Goal: Complete application form

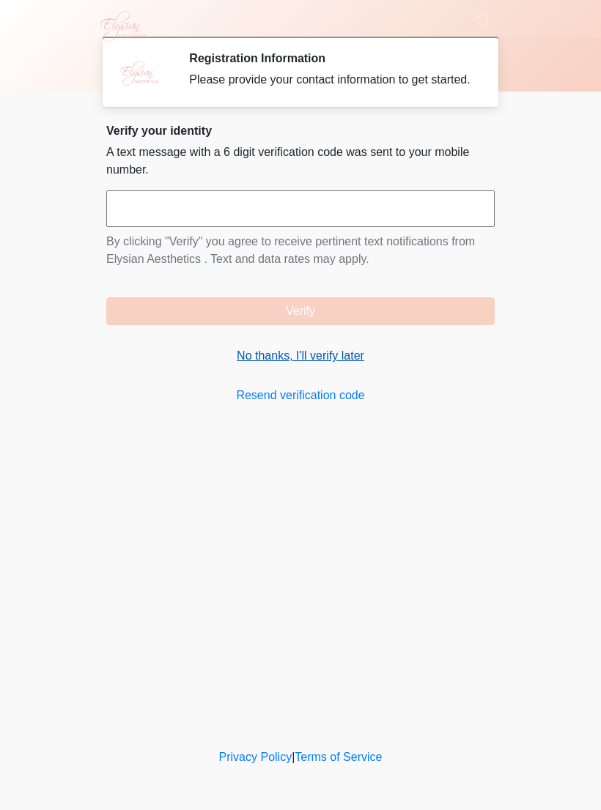
click at [351, 365] on link "No thanks, I'll verify later" at bounding box center [300, 356] width 388 height 18
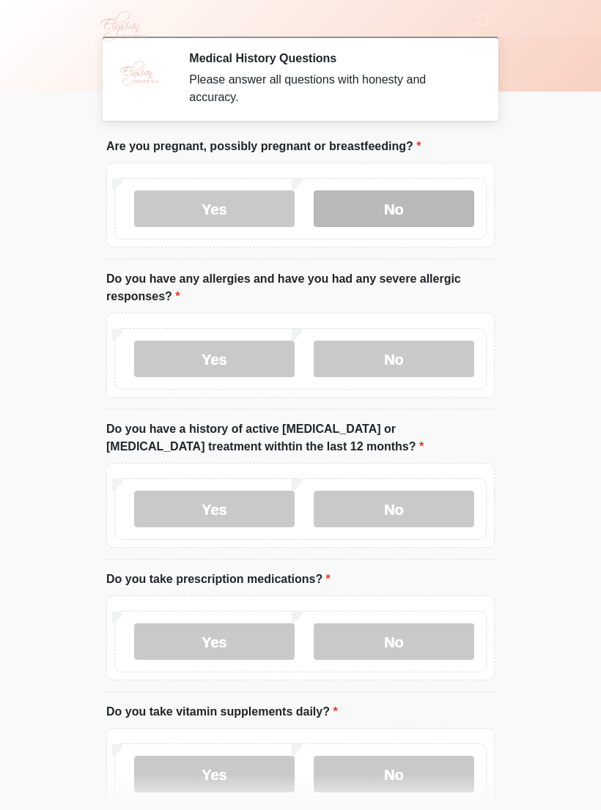
click at [419, 210] on label "No" at bounding box center [394, 208] width 160 height 37
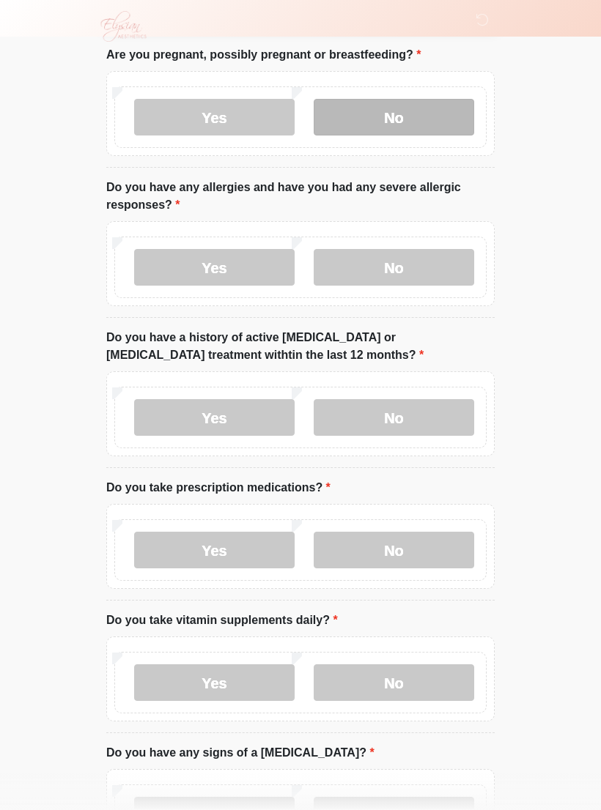
scroll to position [99, 0]
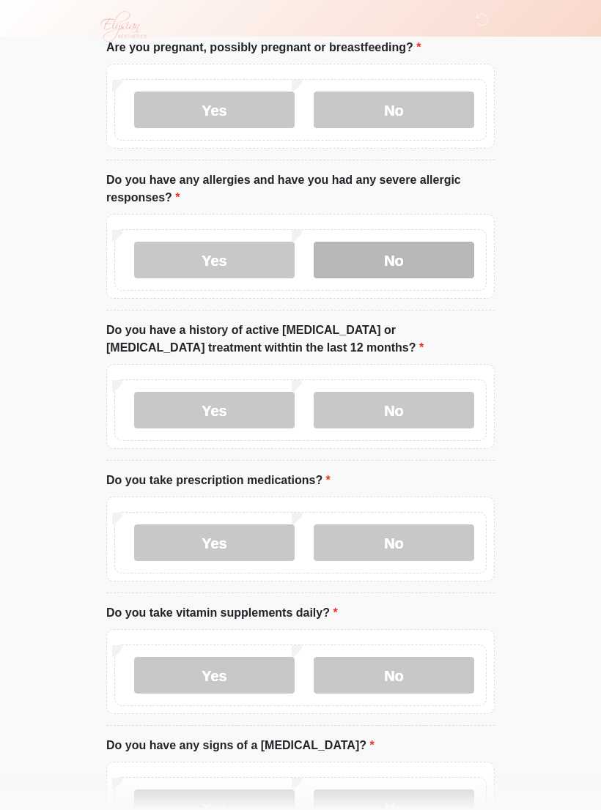
click at [390, 248] on label "No" at bounding box center [394, 260] width 160 height 37
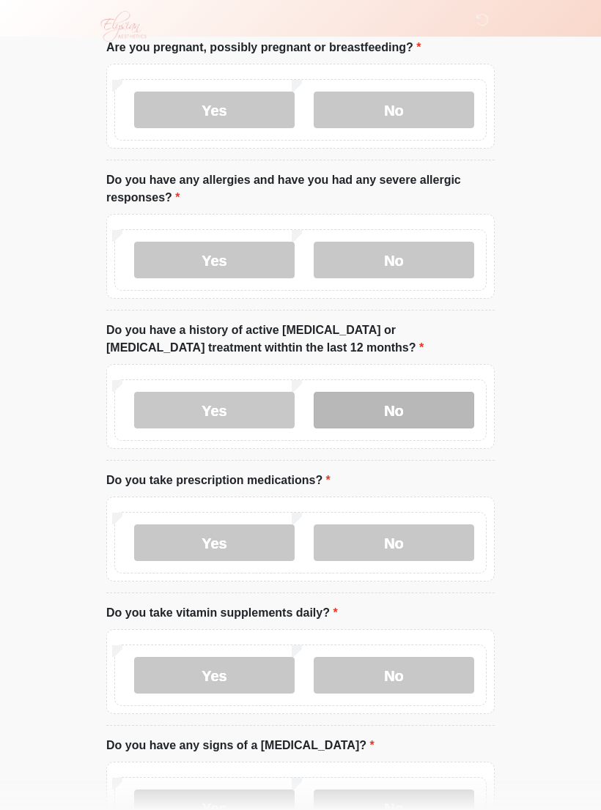
click at [393, 404] on label "No" at bounding box center [394, 410] width 160 height 37
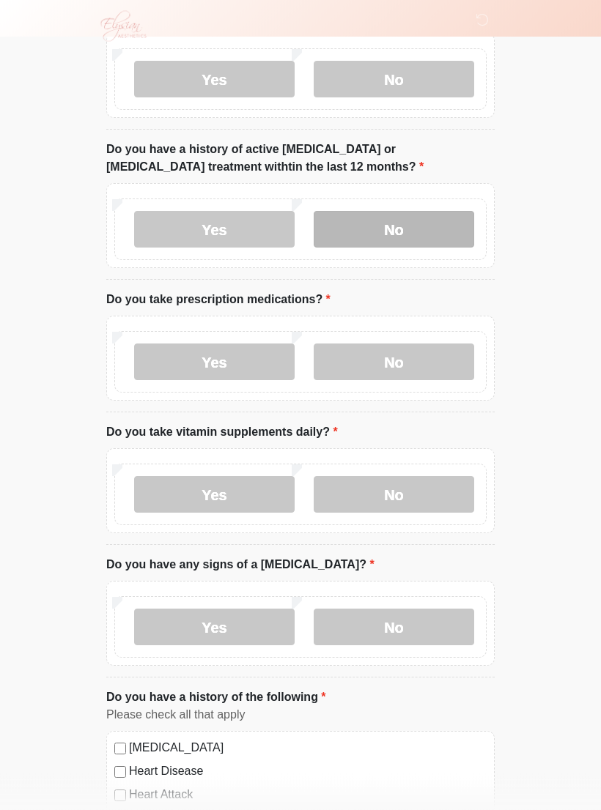
scroll to position [282, 0]
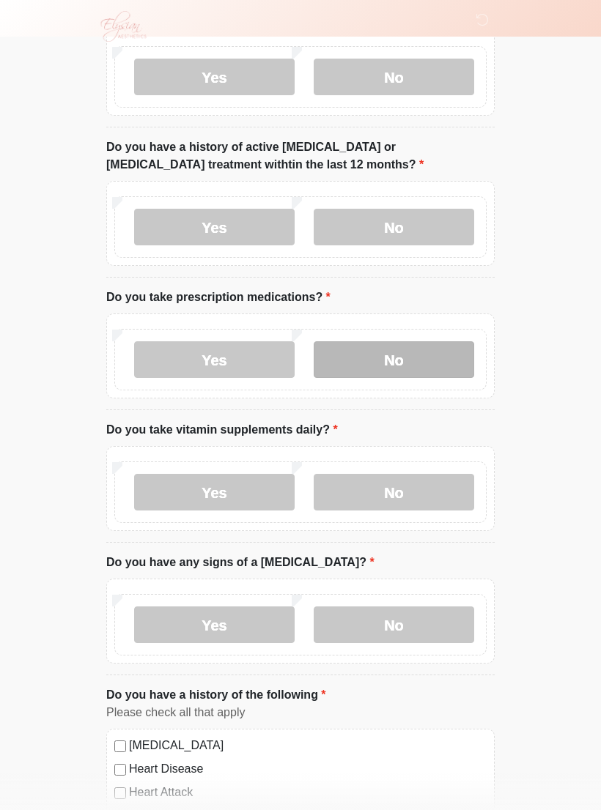
click at [382, 358] on label "No" at bounding box center [394, 359] width 160 height 37
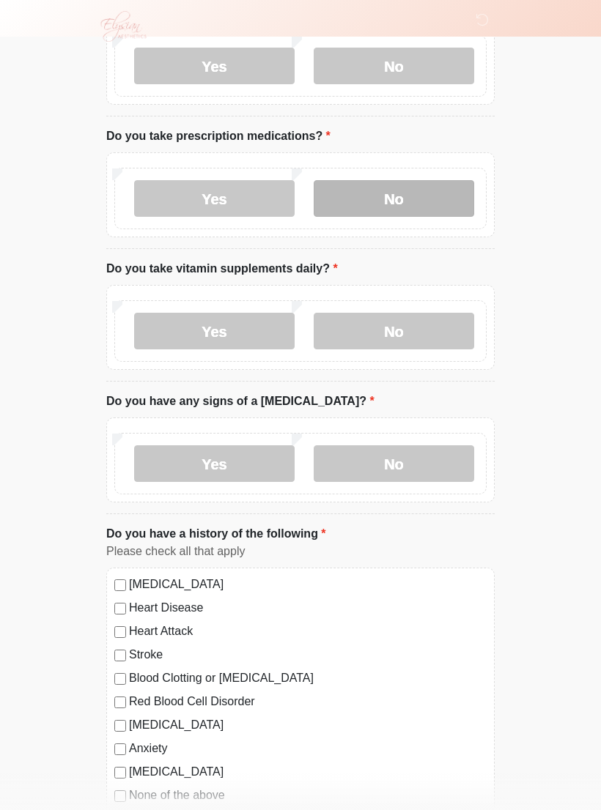
scroll to position [451, 0]
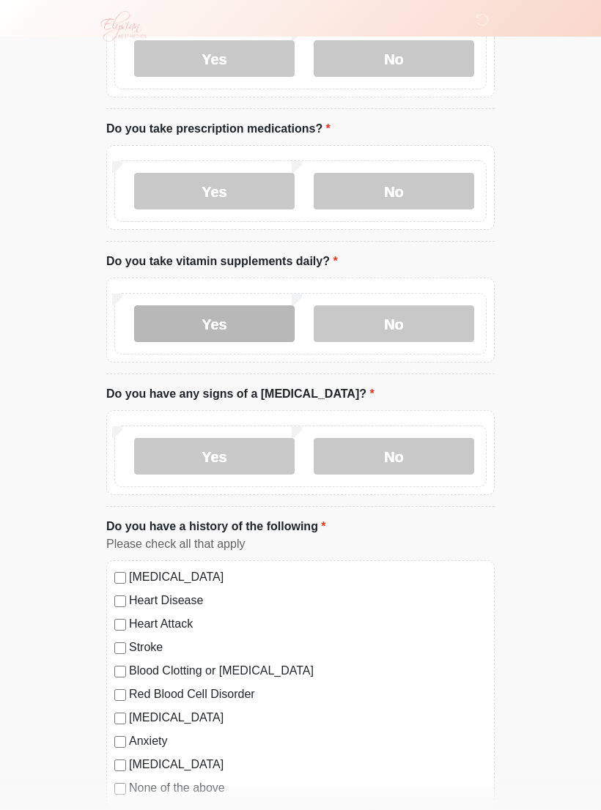
click at [248, 328] on label "Yes" at bounding box center [214, 323] width 160 height 37
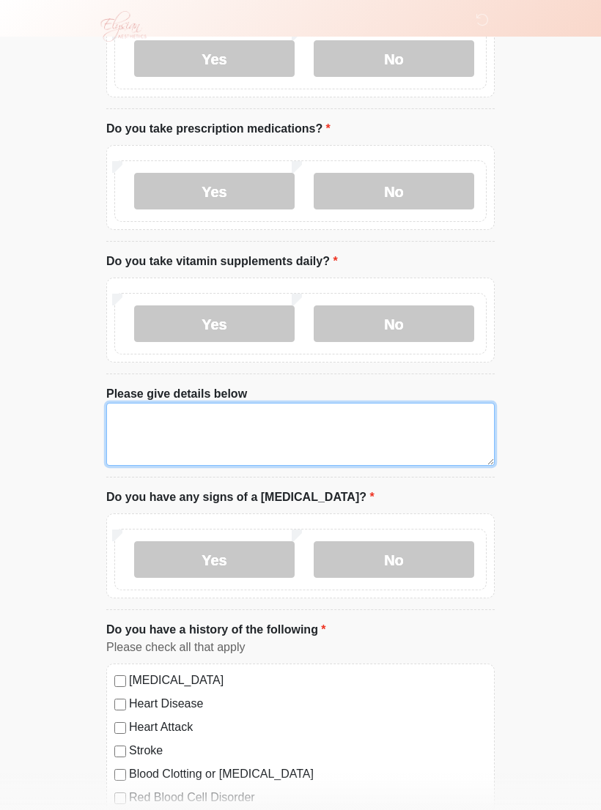
click at [286, 415] on textarea "Please give details below" at bounding box center [300, 434] width 388 height 63
type textarea "*******"
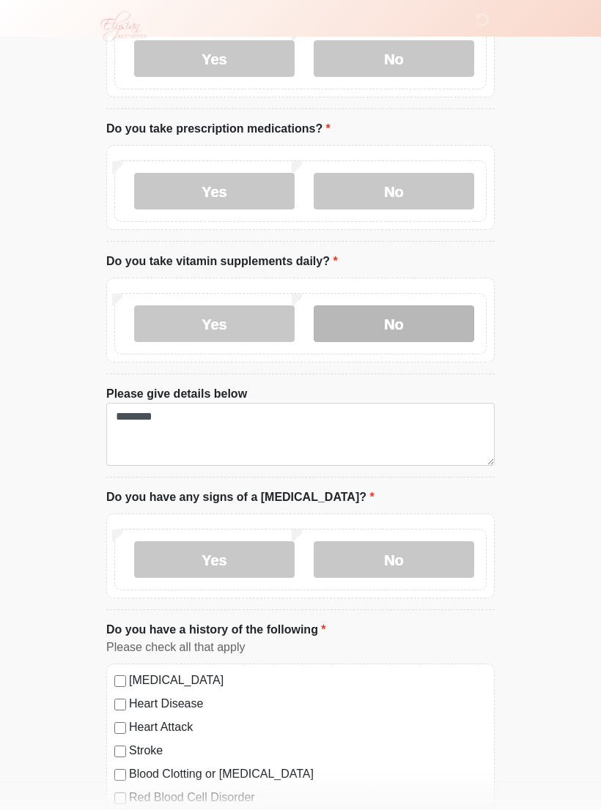
click at [424, 330] on label "No" at bounding box center [394, 323] width 160 height 37
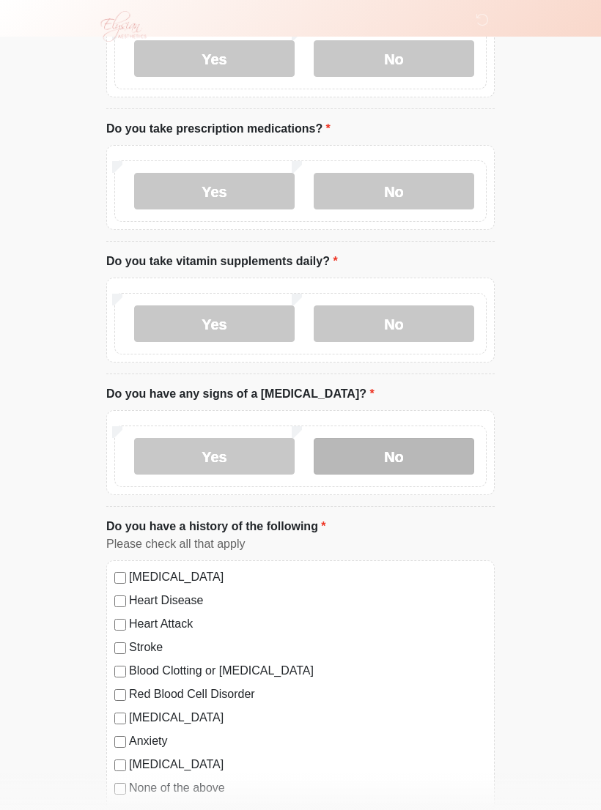
click at [395, 453] on label "No" at bounding box center [394, 456] width 160 height 37
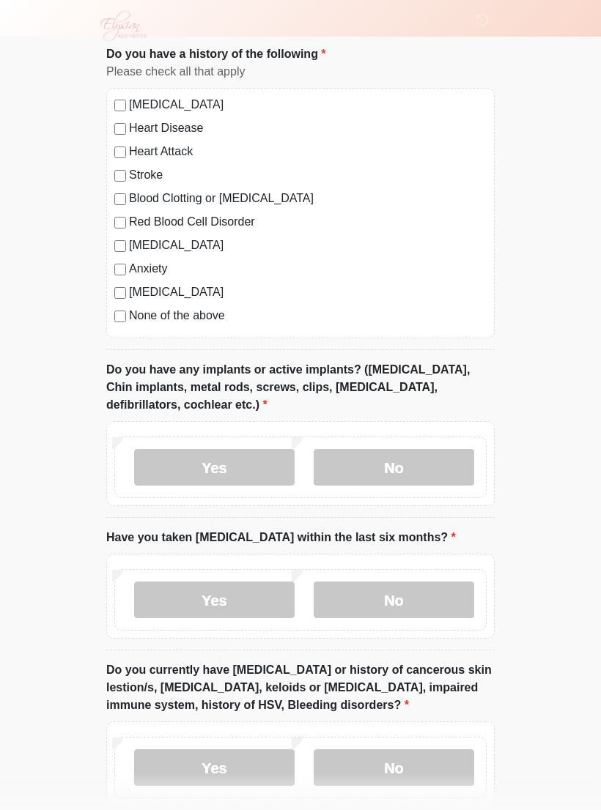
scroll to position [922, 0]
click at [352, 464] on label "No" at bounding box center [394, 468] width 160 height 37
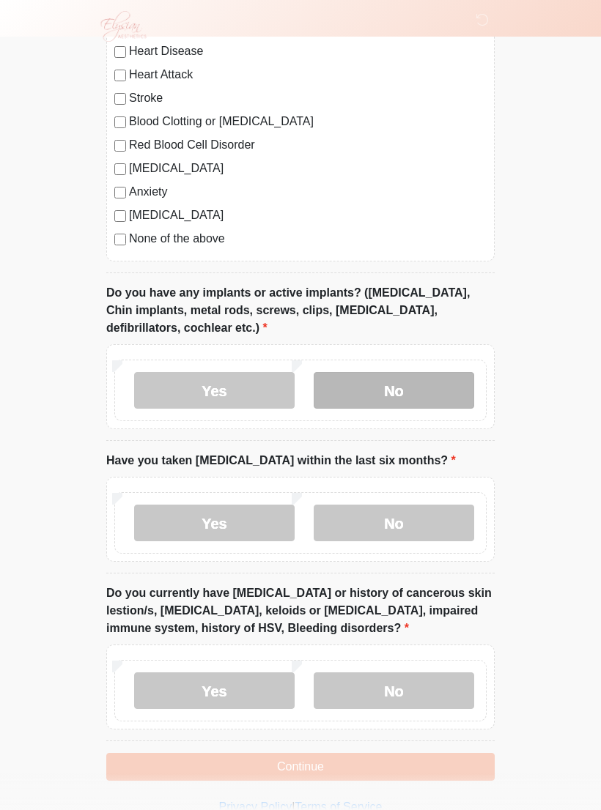
scroll to position [1023, 0]
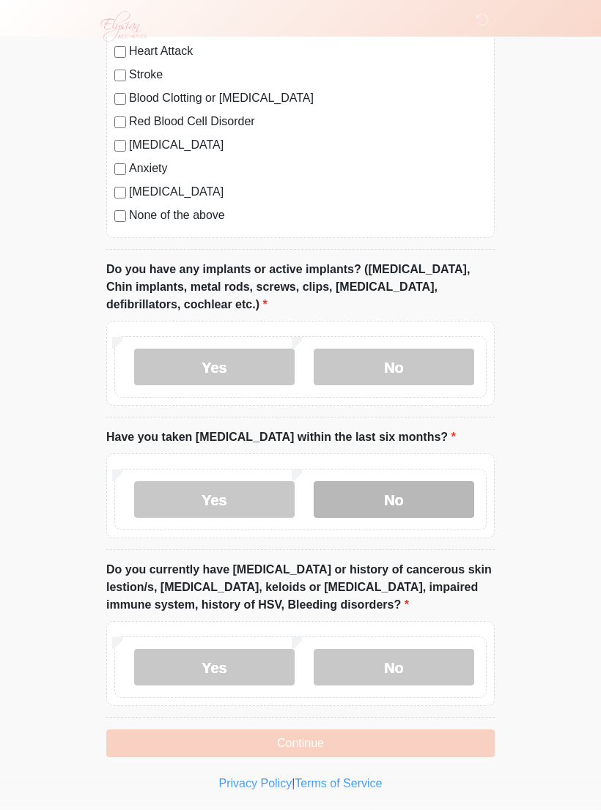
click at [352, 510] on label "No" at bounding box center [394, 499] width 160 height 37
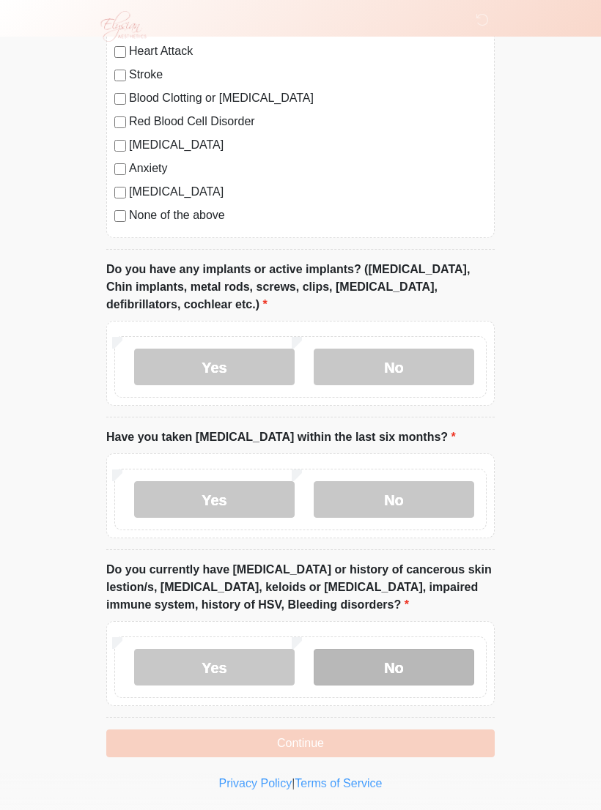
click at [376, 661] on label "No" at bounding box center [394, 667] width 160 height 37
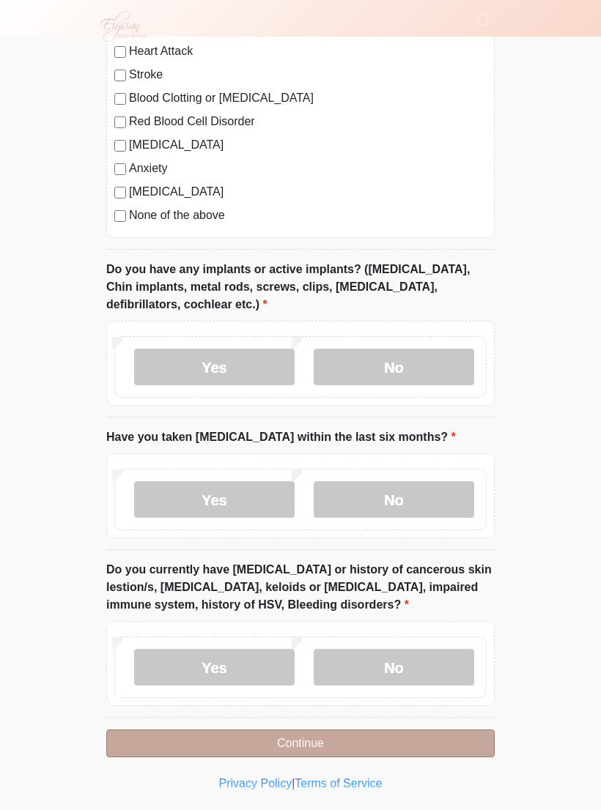
click at [329, 737] on button "Continue" at bounding box center [300, 744] width 388 height 28
click at [289, 746] on button "Continue" at bounding box center [300, 744] width 388 height 28
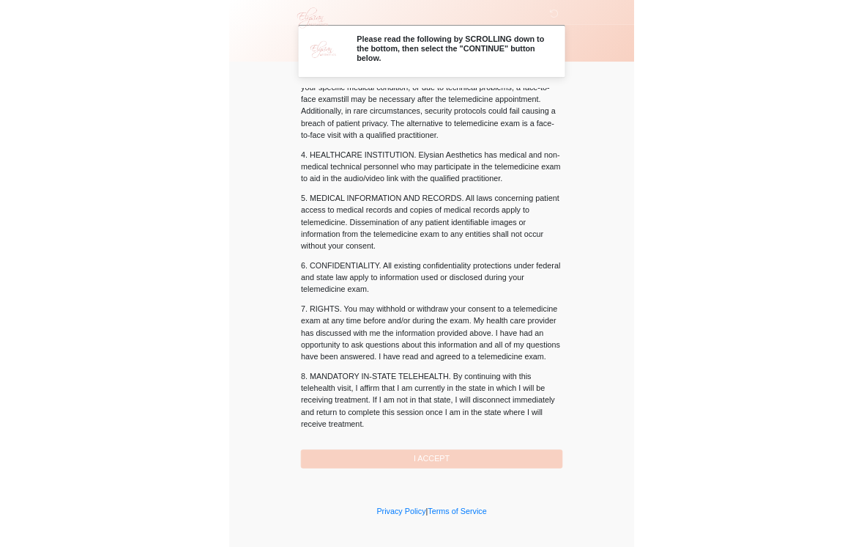
scroll to position [368, 0]
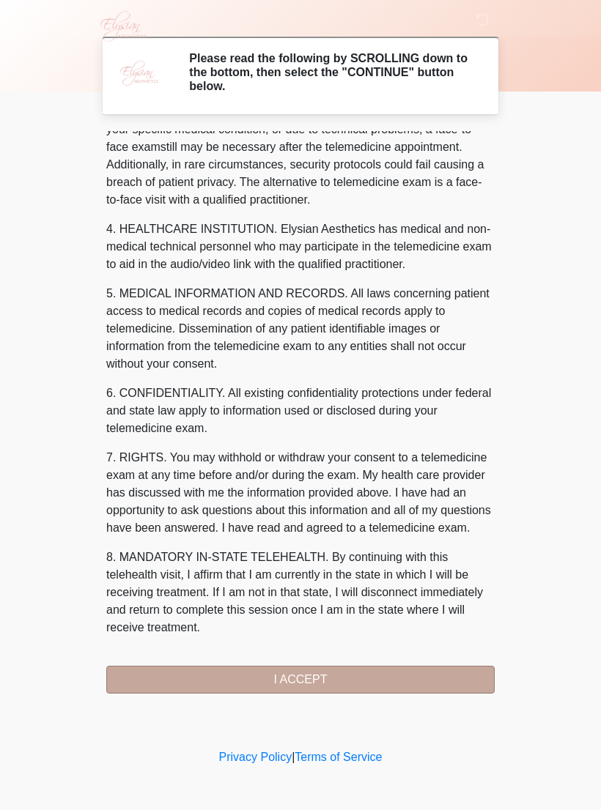
click at [273, 676] on button "I ACCEPT" at bounding box center [300, 680] width 388 height 28
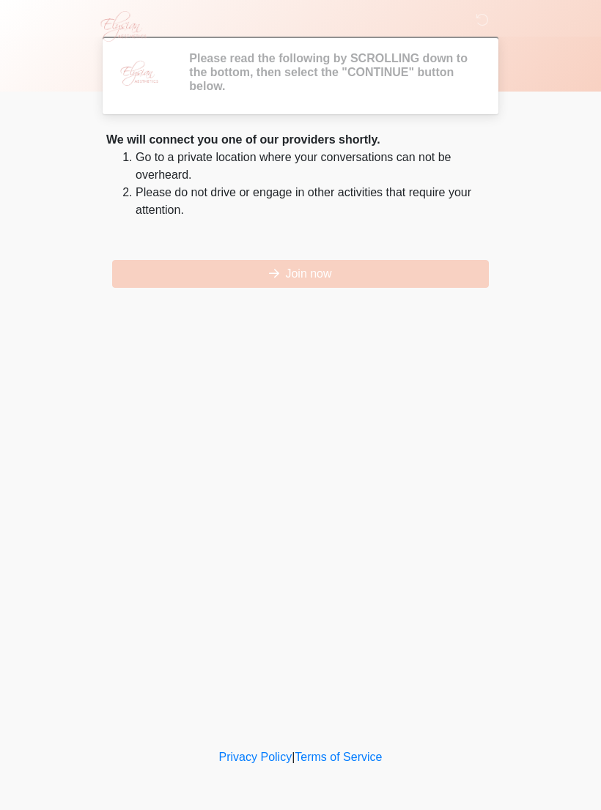
click at [276, 681] on div "‎ ‎ ‎ ‎ Please read the following by SCROLLING down to the bottom, then select …" at bounding box center [301, 373] width 440 height 716
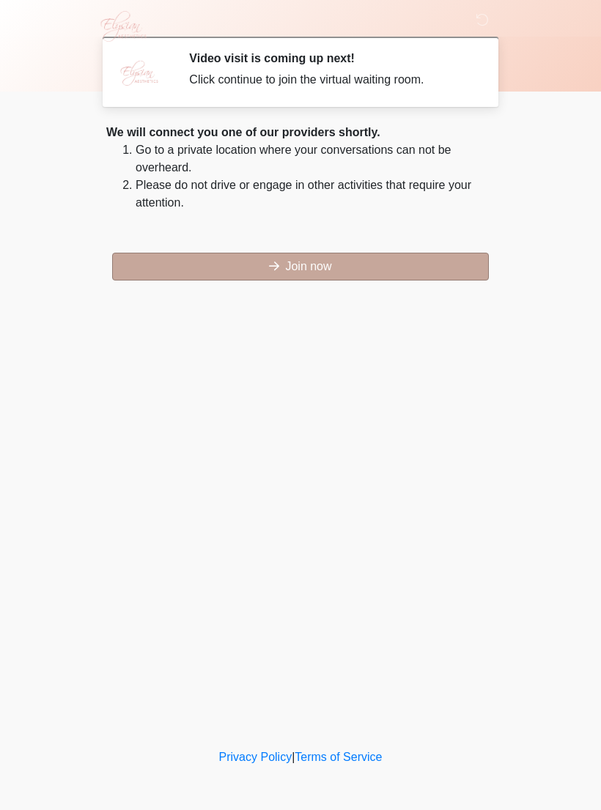
click at [316, 271] on button "Join now" at bounding box center [300, 267] width 377 height 28
